Goal: Task Accomplishment & Management: Use online tool/utility

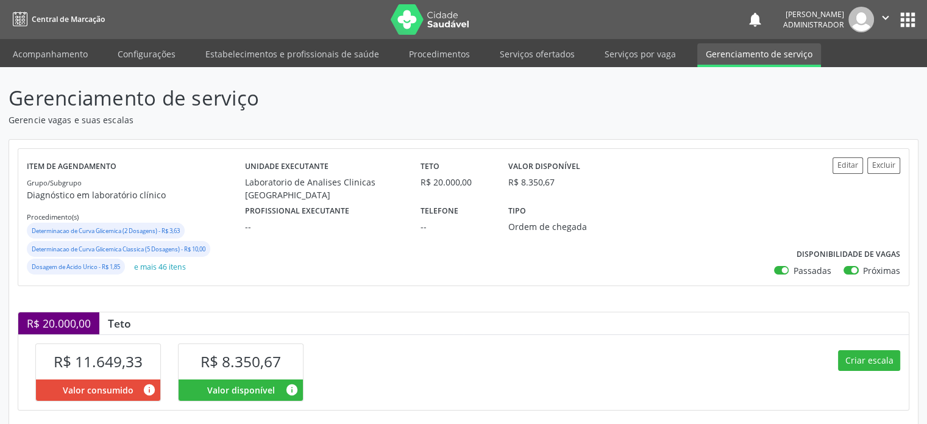
click at [885, 272] on label "Próximas" at bounding box center [881, 270] width 37 height 13
click at [852, 272] on input "Próximas" at bounding box center [848, 269] width 9 height 11
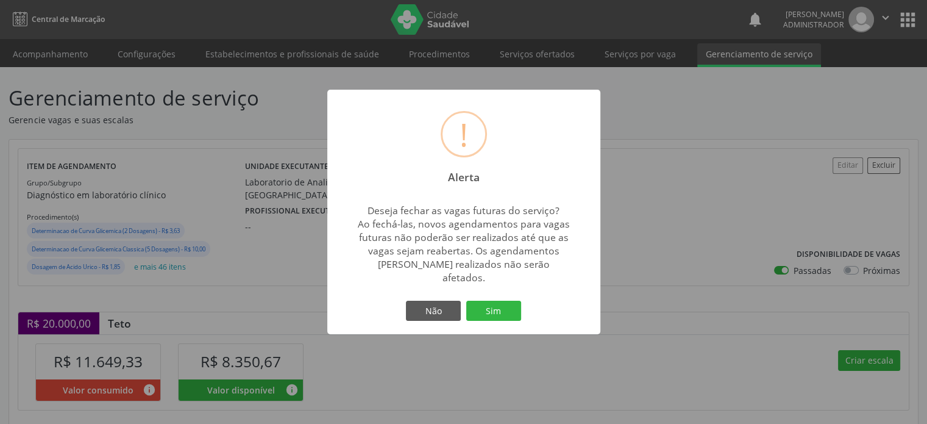
click at [895, 358] on div "! Alerta × Deseja fechar as vagas futuras do serviço? Ao fechá-las, novos agend…" at bounding box center [463, 212] width 927 height 424
checkbox input "true"
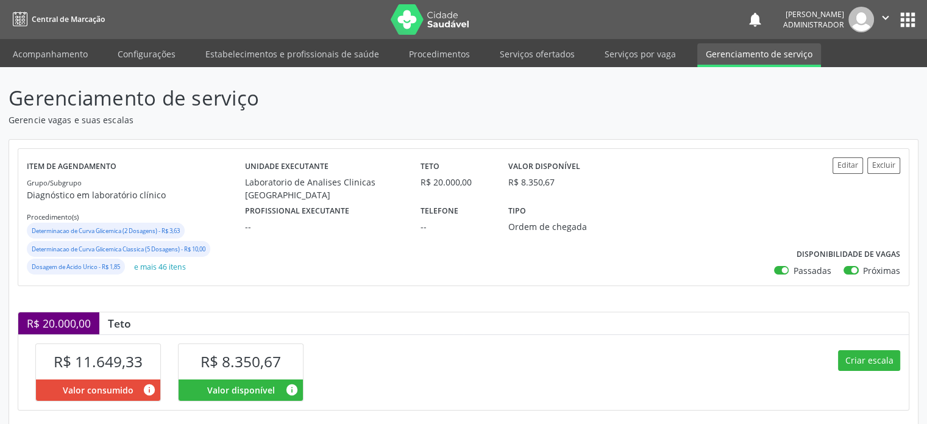
click at [904, 399] on div "Criar escala" at bounding box center [687, 371] width 446 height 75
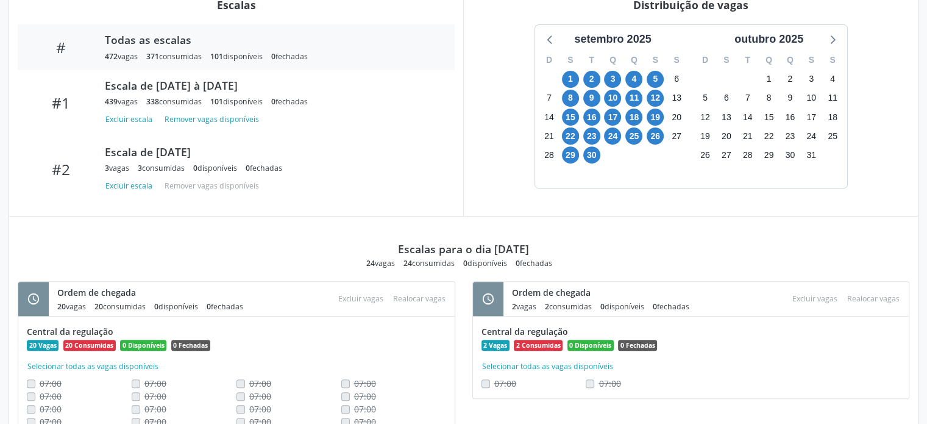
scroll to position [439, 0]
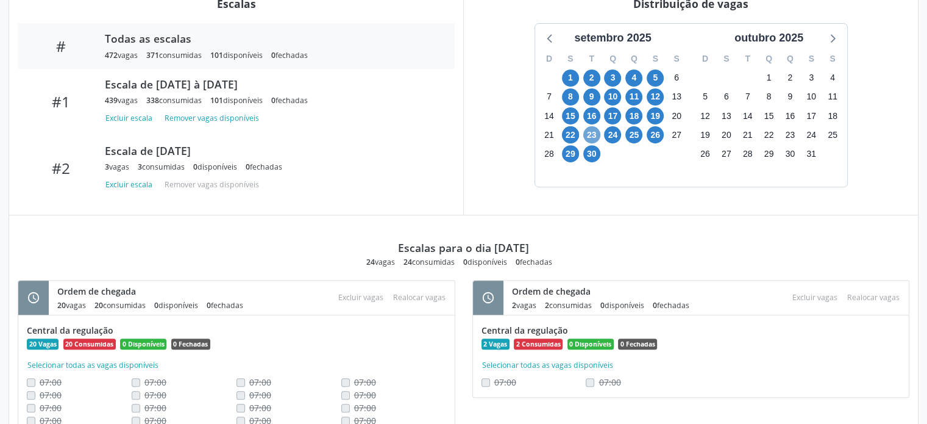
click at [593, 132] on span "23" at bounding box center [591, 134] width 17 height 17
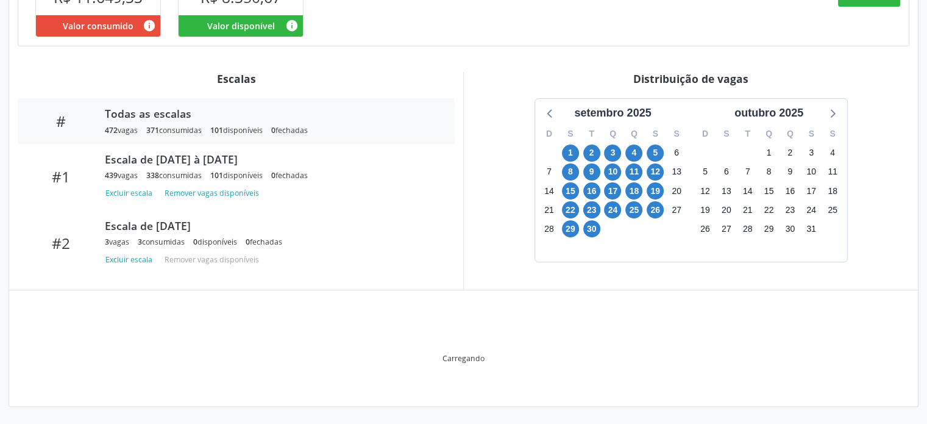
scroll to position [363, 0]
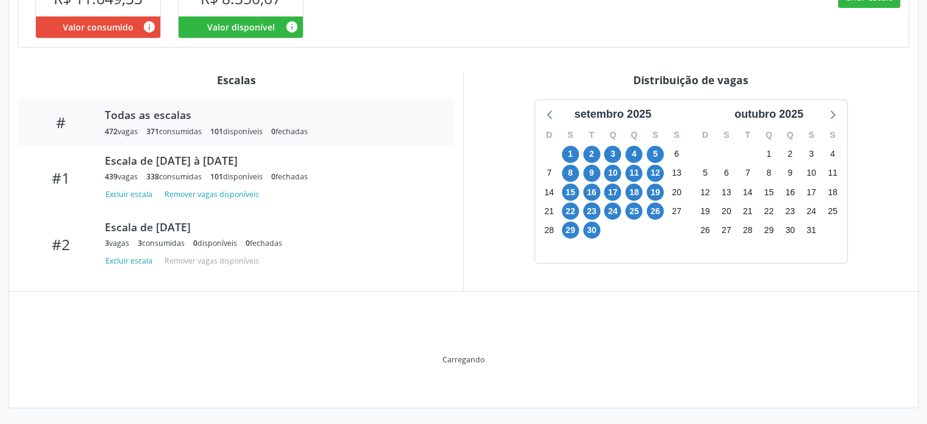
click at [593, 132] on div "T" at bounding box center [591, 135] width 21 height 19
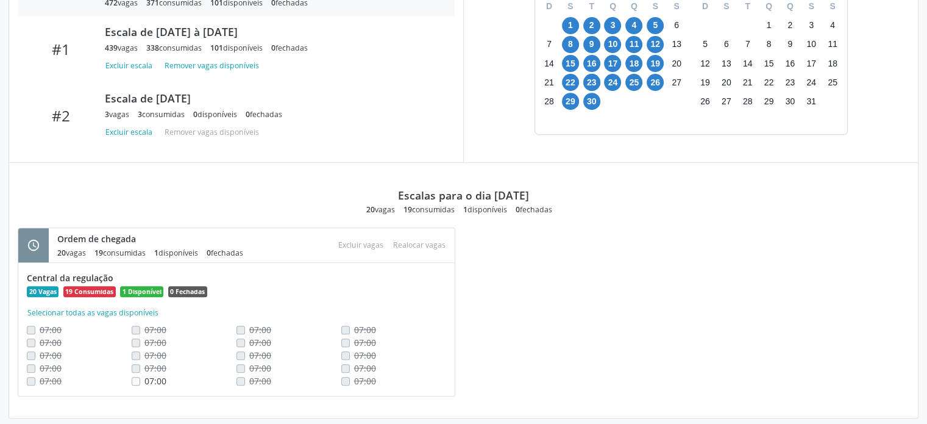
scroll to position [501, 0]
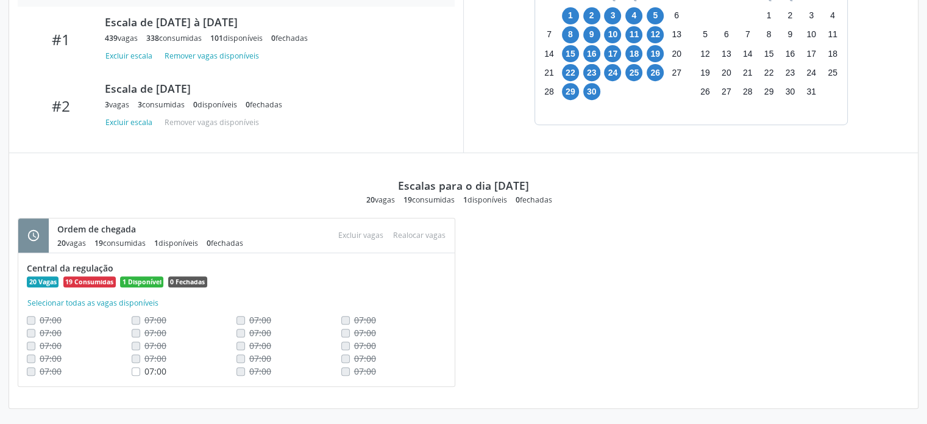
click at [904, 338] on div "schedule Ordem de chegada 20 vagas 19 consumidas 1 disponíveis 0 fechadas Atenç…" at bounding box center [463, 309] width 909 height 182
click at [895, 77] on div "setembro 2025 D S T Q Q S S 31 1 2 3 4 5 6 7 8 9 10 11 12 13 14 15 16 17 18 19 …" at bounding box center [690, 43] width 437 height 164
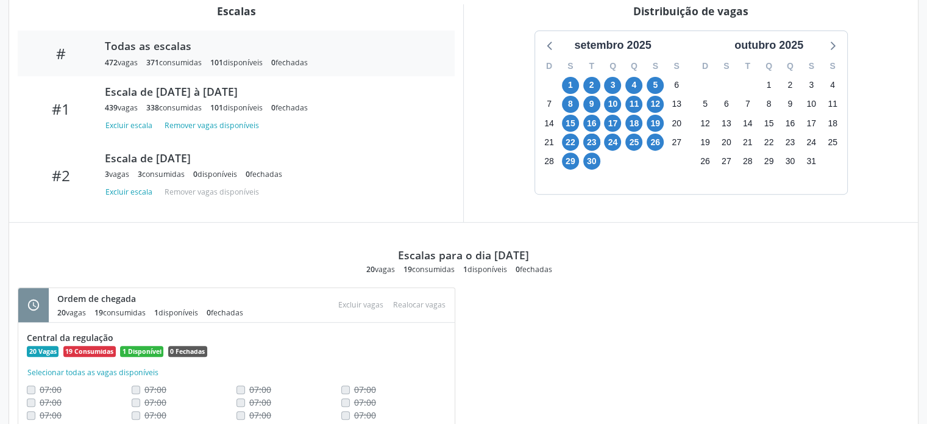
scroll to position [439, 0]
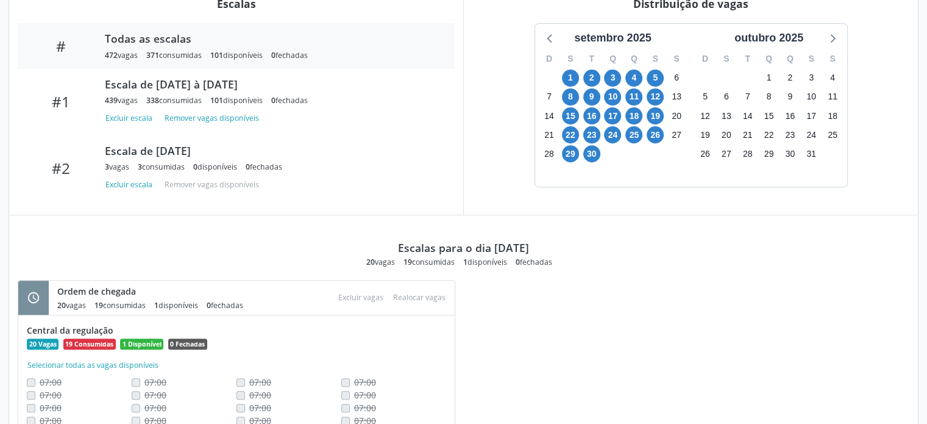
click at [898, 311] on div "schedule Ordem de chegada 20 vagas 19 consumidas 1 disponíveis 0 fechadas Atenç…" at bounding box center [463, 371] width 909 height 182
click at [858, 174] on div "setembro 2025 D S T Q Q S S 31 1 2 3 4 5 6 7 8 9 10 11 12 13 14 15 16 17 18 19 …" at bounding box center [690, 105] width 437 height 164
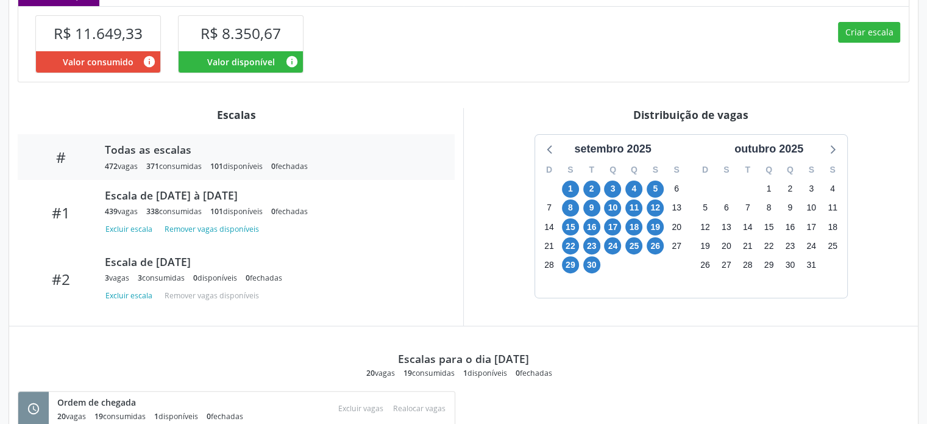
scroll to position [317, 0]
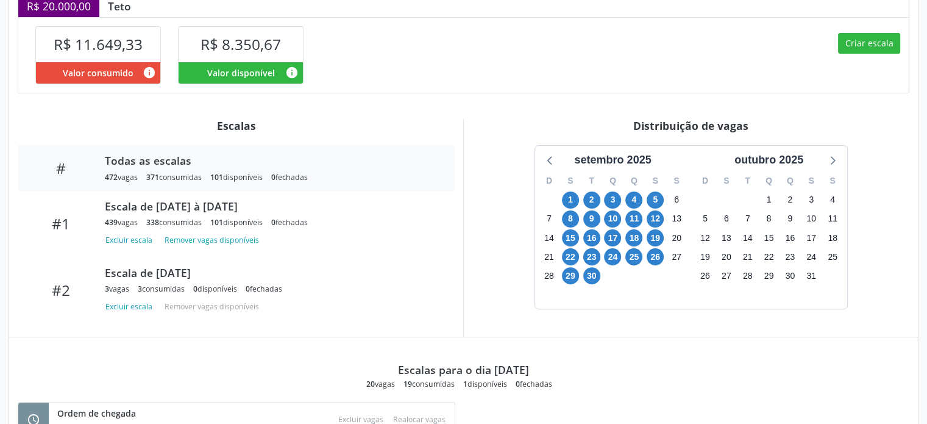
click at [887, 87] on div "Criar escala" at bounding box center [687, 54] width 446 height 75
